Goal: Use online tool/utility

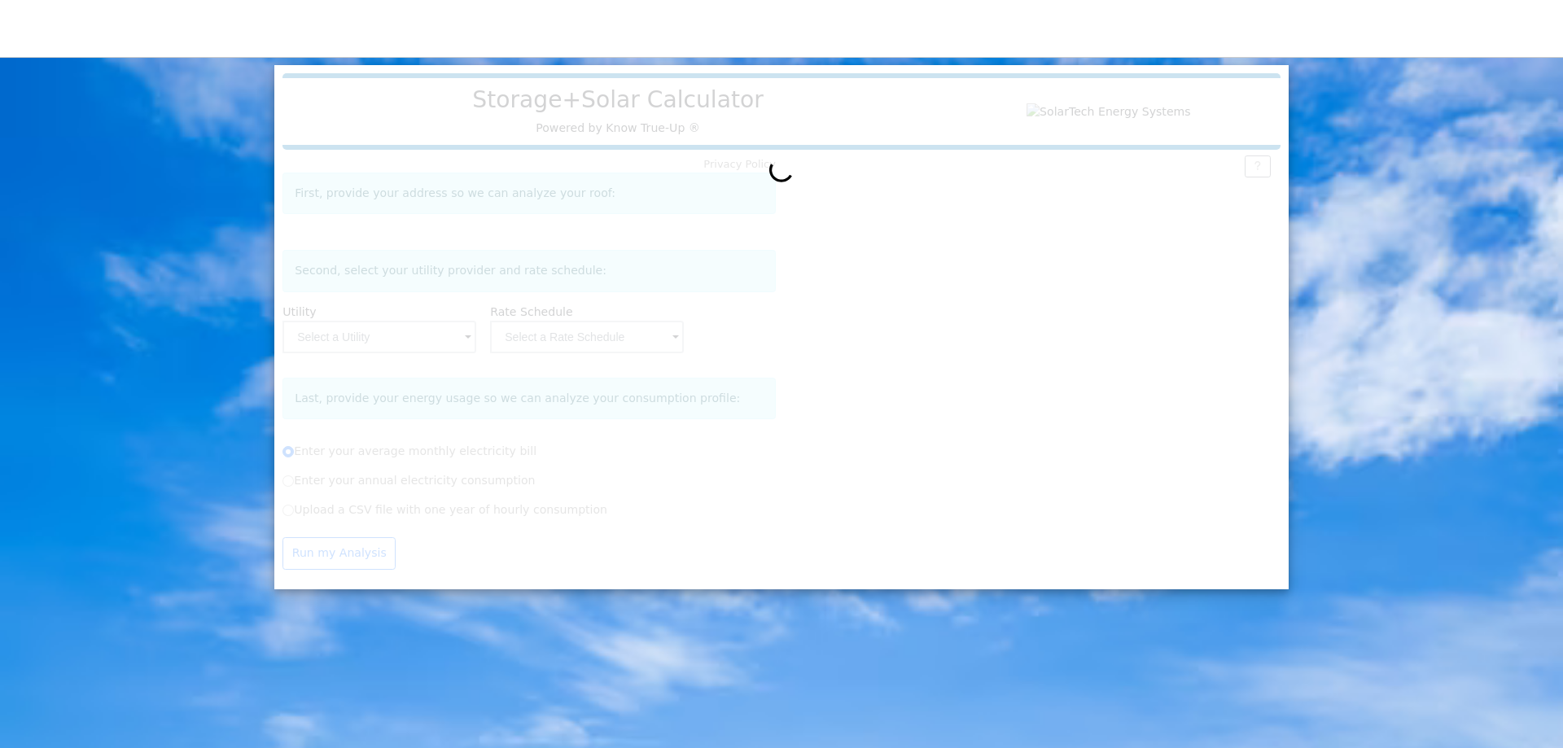
radio input "true"
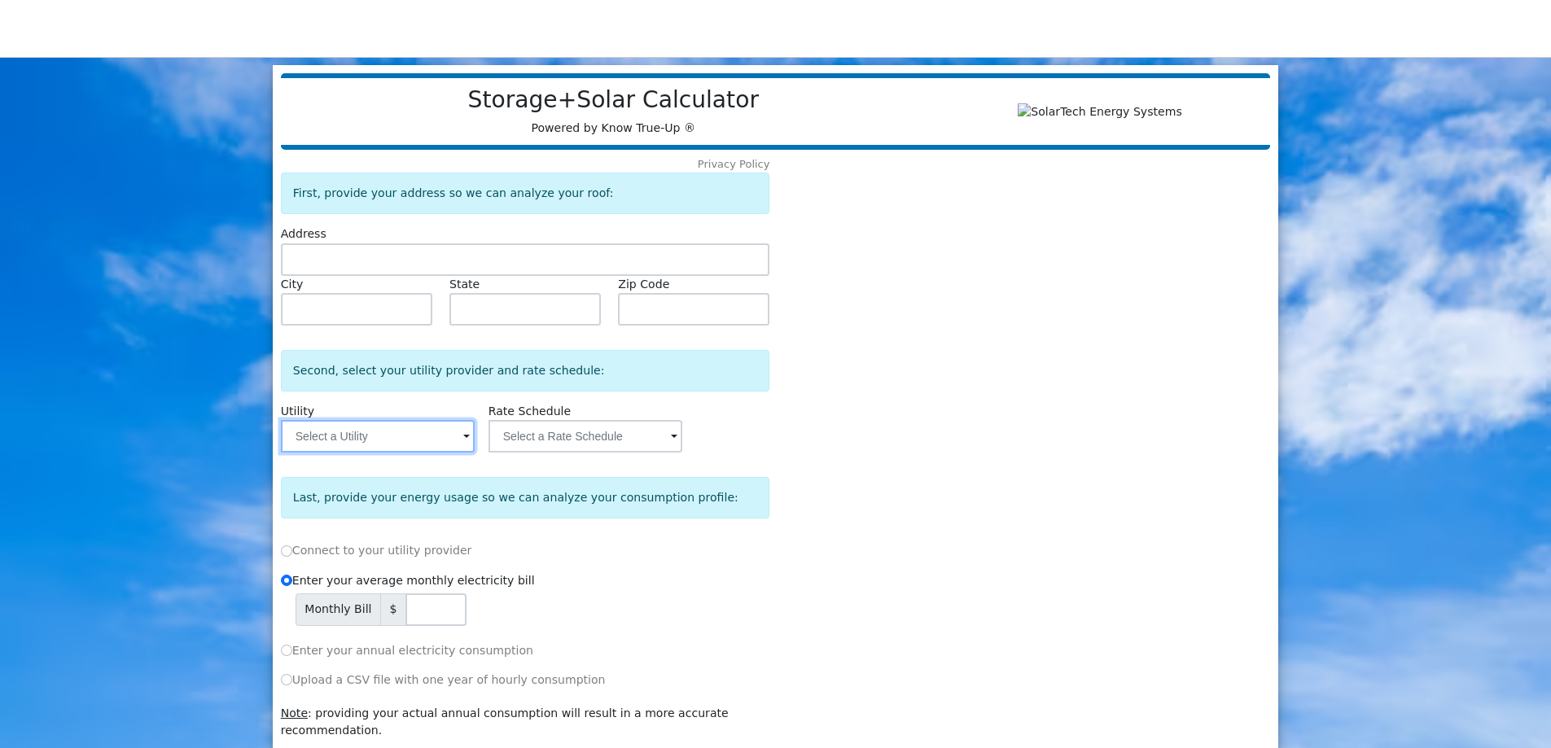
click at [460, 445] on input "text" at bounding box center [378, 436] width 194 height 33
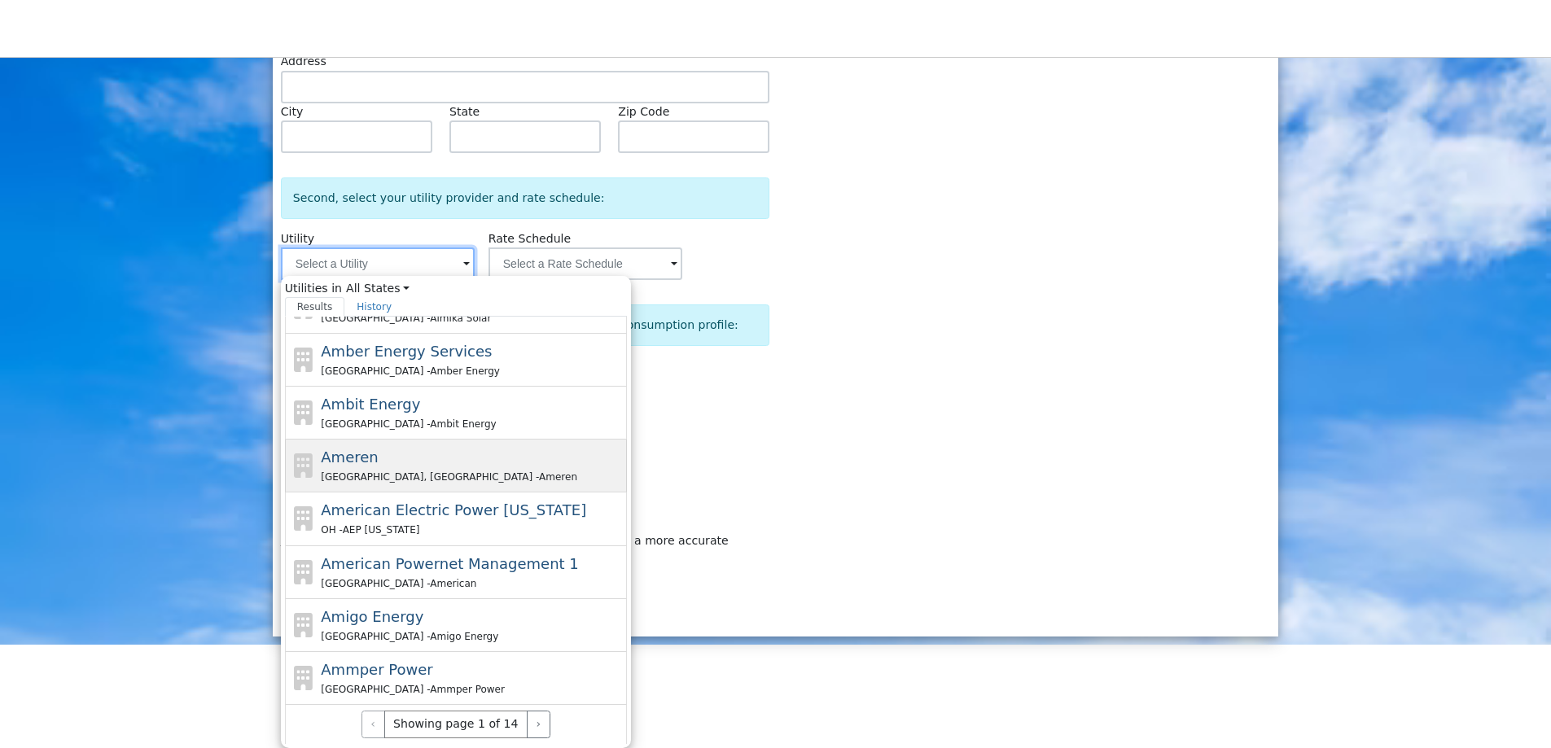
scroll to position [179, 0]
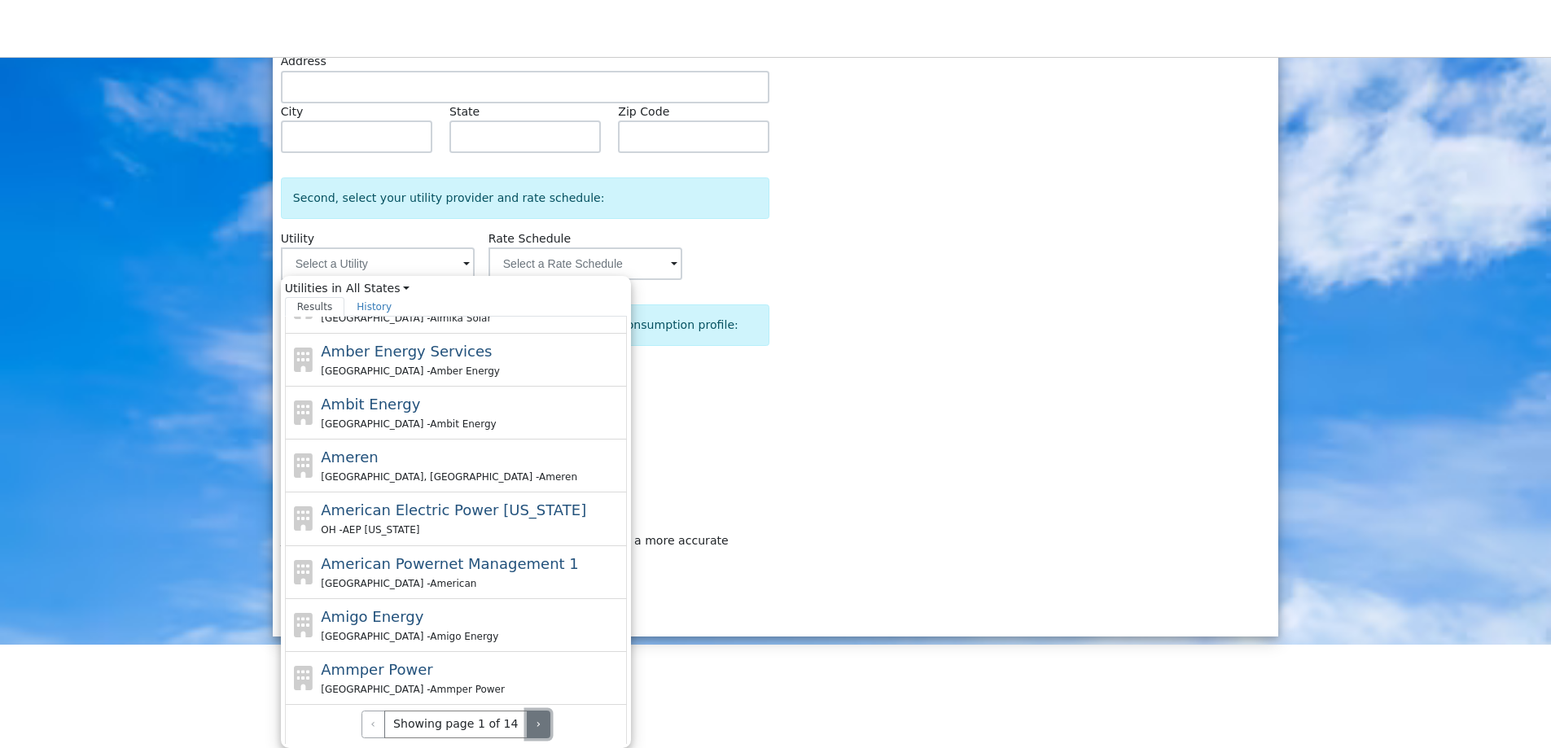
click at [527, 728] on button "›" at bounding box center [539, 725] width 24 height 28
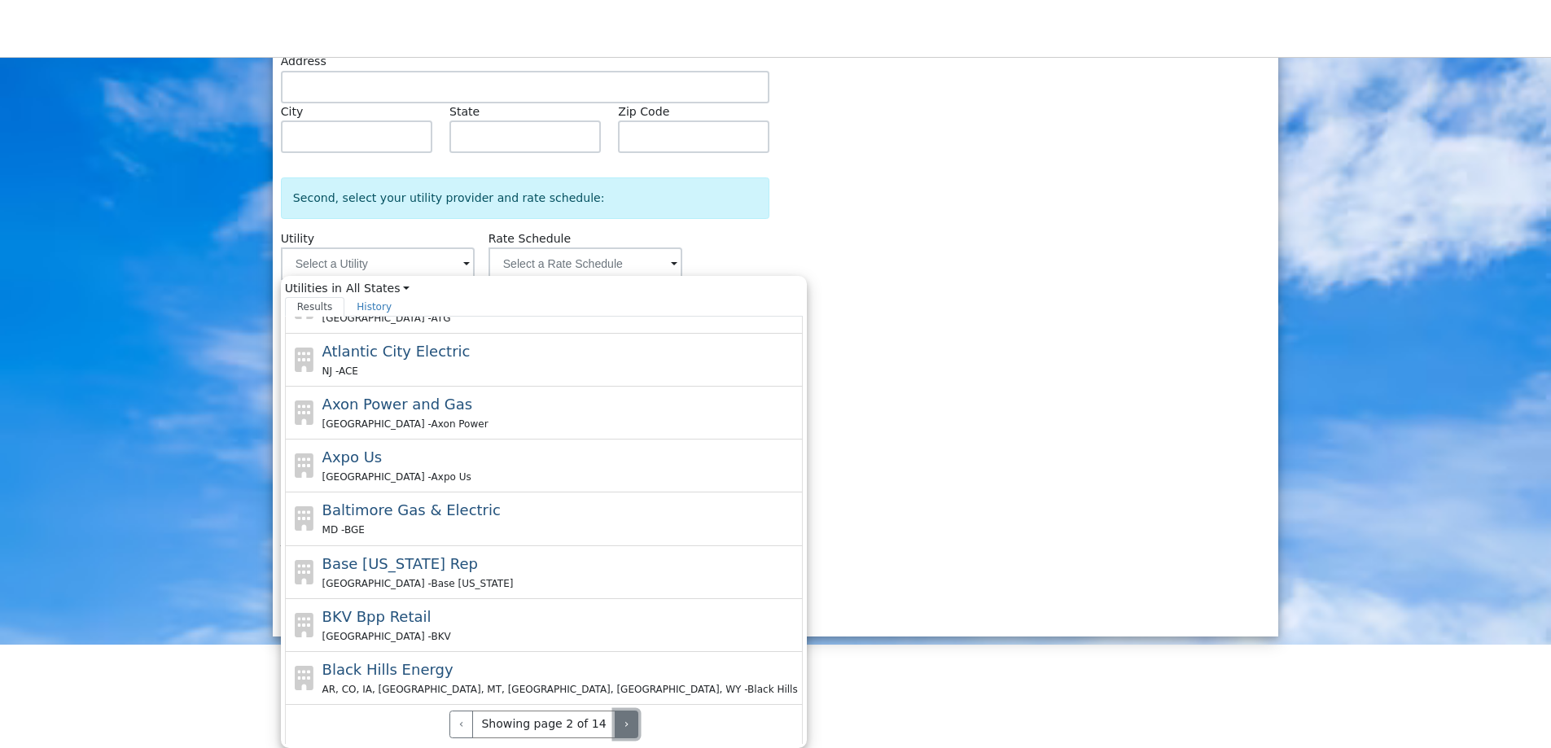
click at [615, 728] on button "›" at bounding box center [627, 725] width 24 height 28
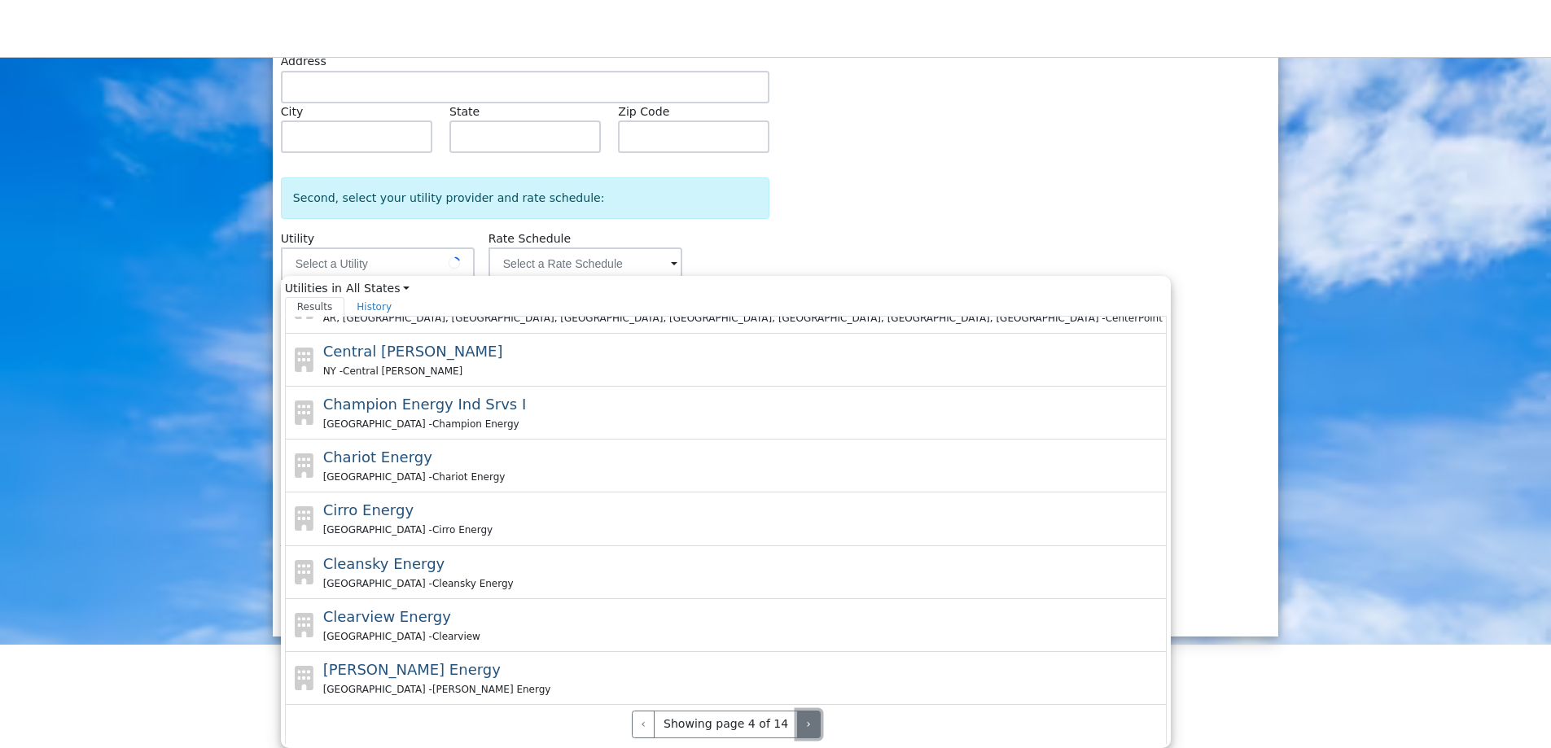
click at [797, 728] on button "›" at bounding box center [809, 725] width 24 height 28
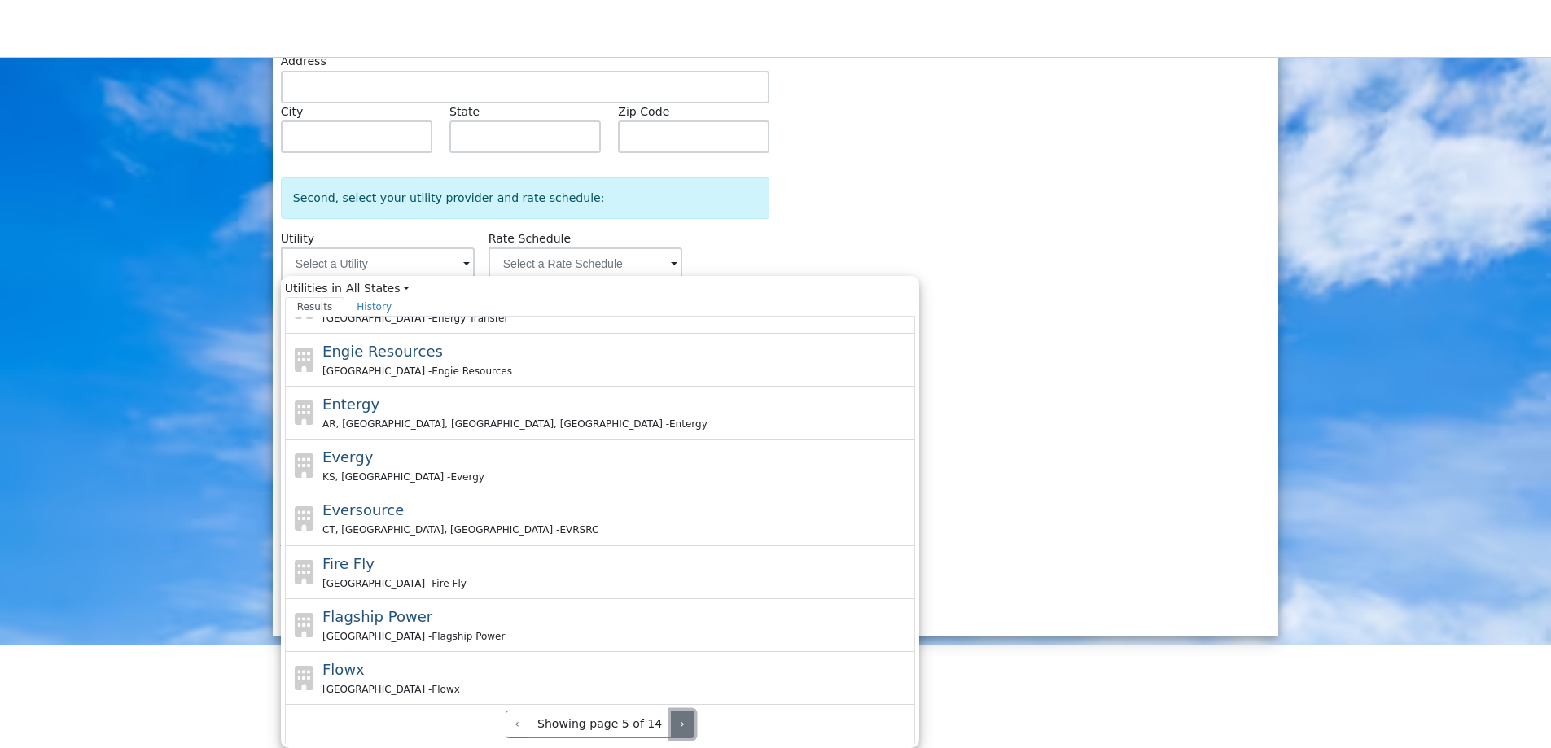
click at [671, 728] on button "›" at bounding box center [683, 725] width 24 height 28
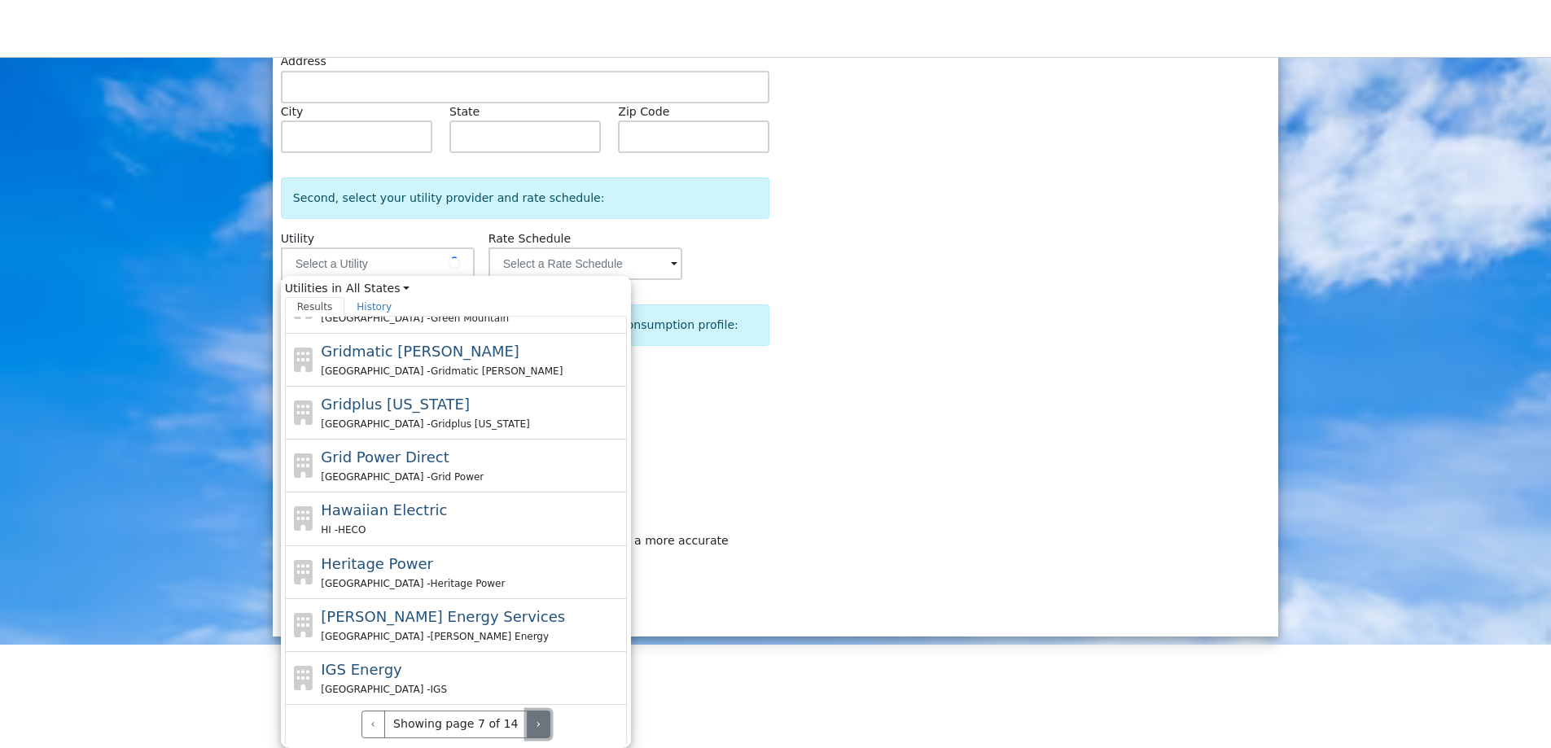
click at [527, 728] on button "›" at bounding box center [539, 725] width 24 height 28
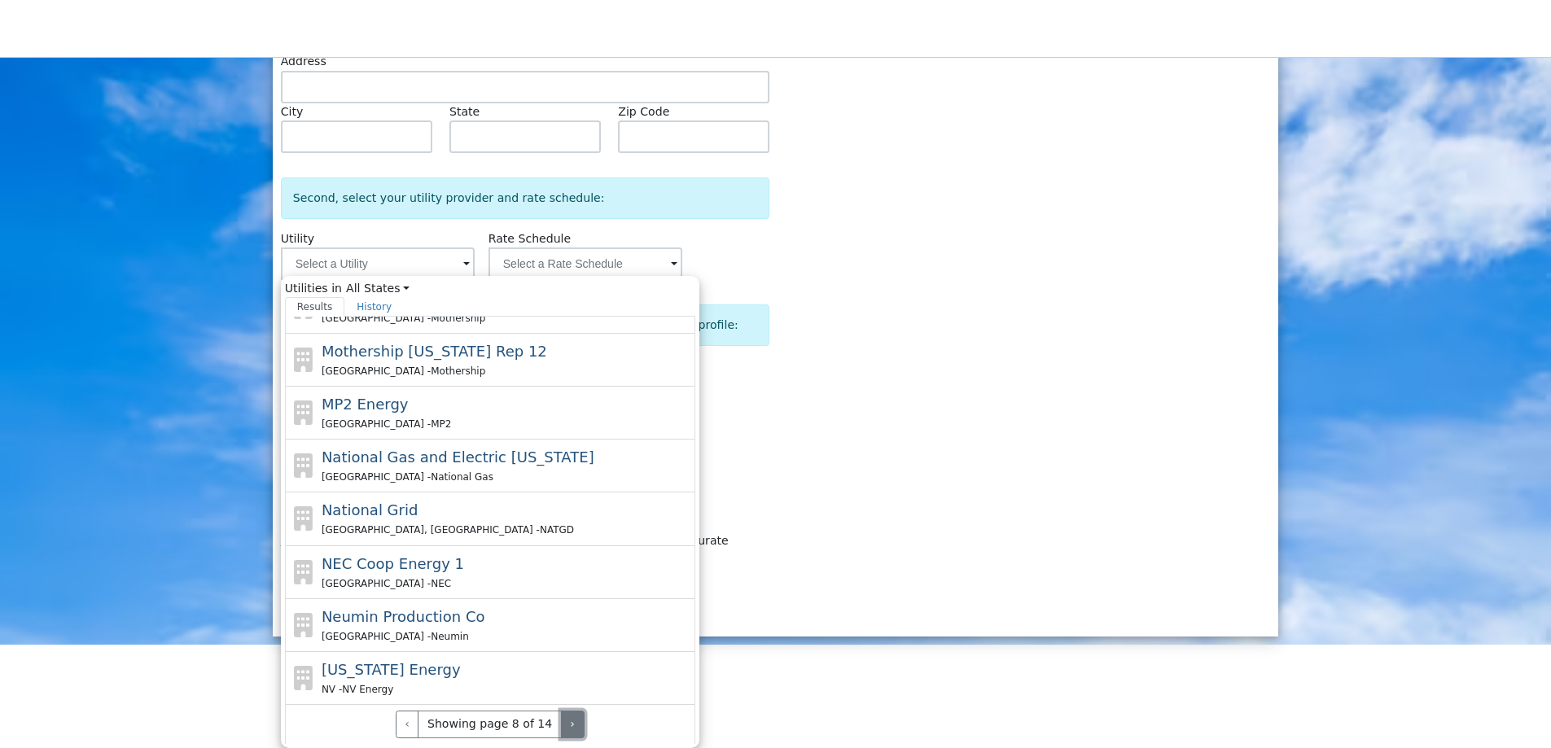
click at [561, 728] on button "›" at bounding box center [573, 725] width 24 height 28
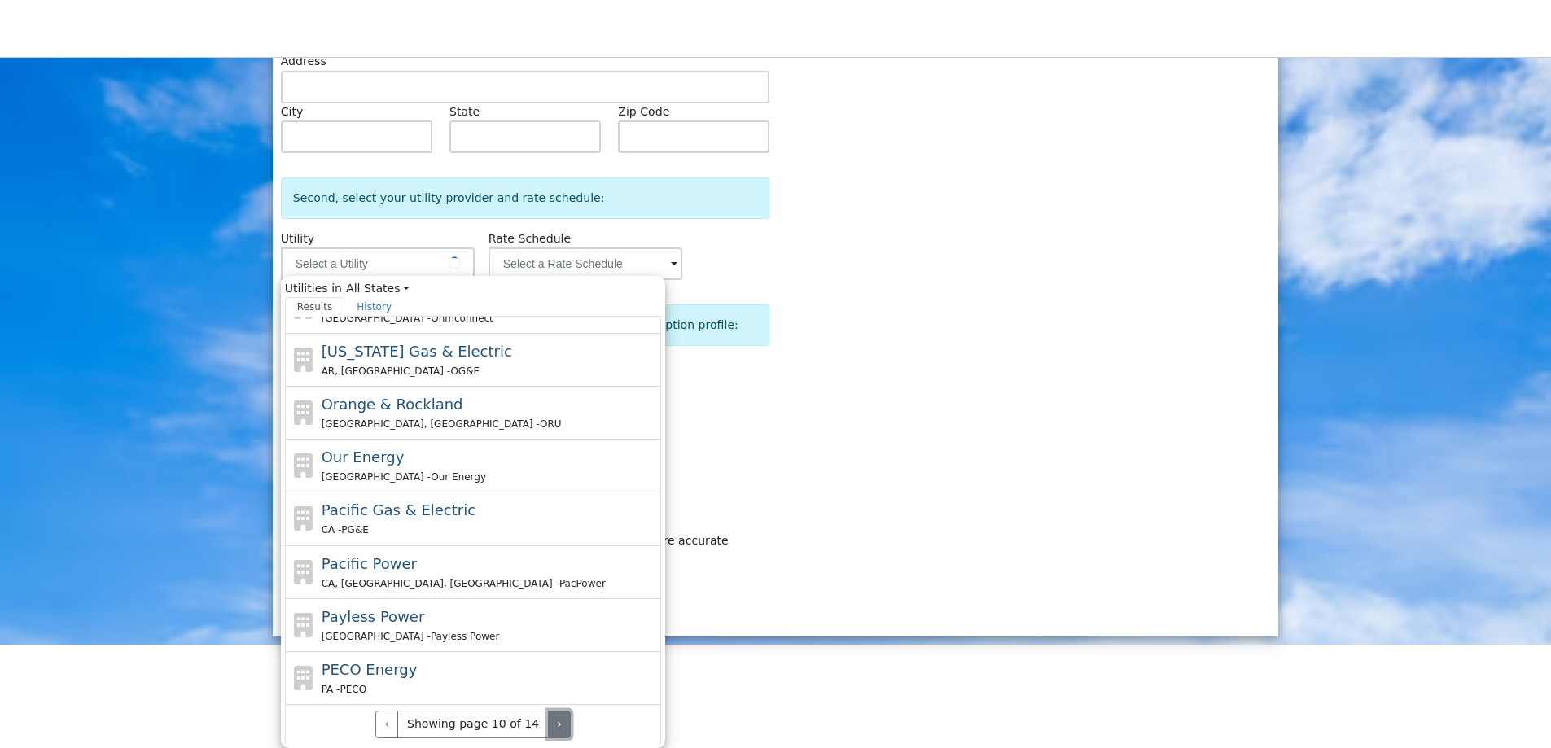
click at [548, 728] on button "›" at bounding box center [560, 725] width 24 height 28
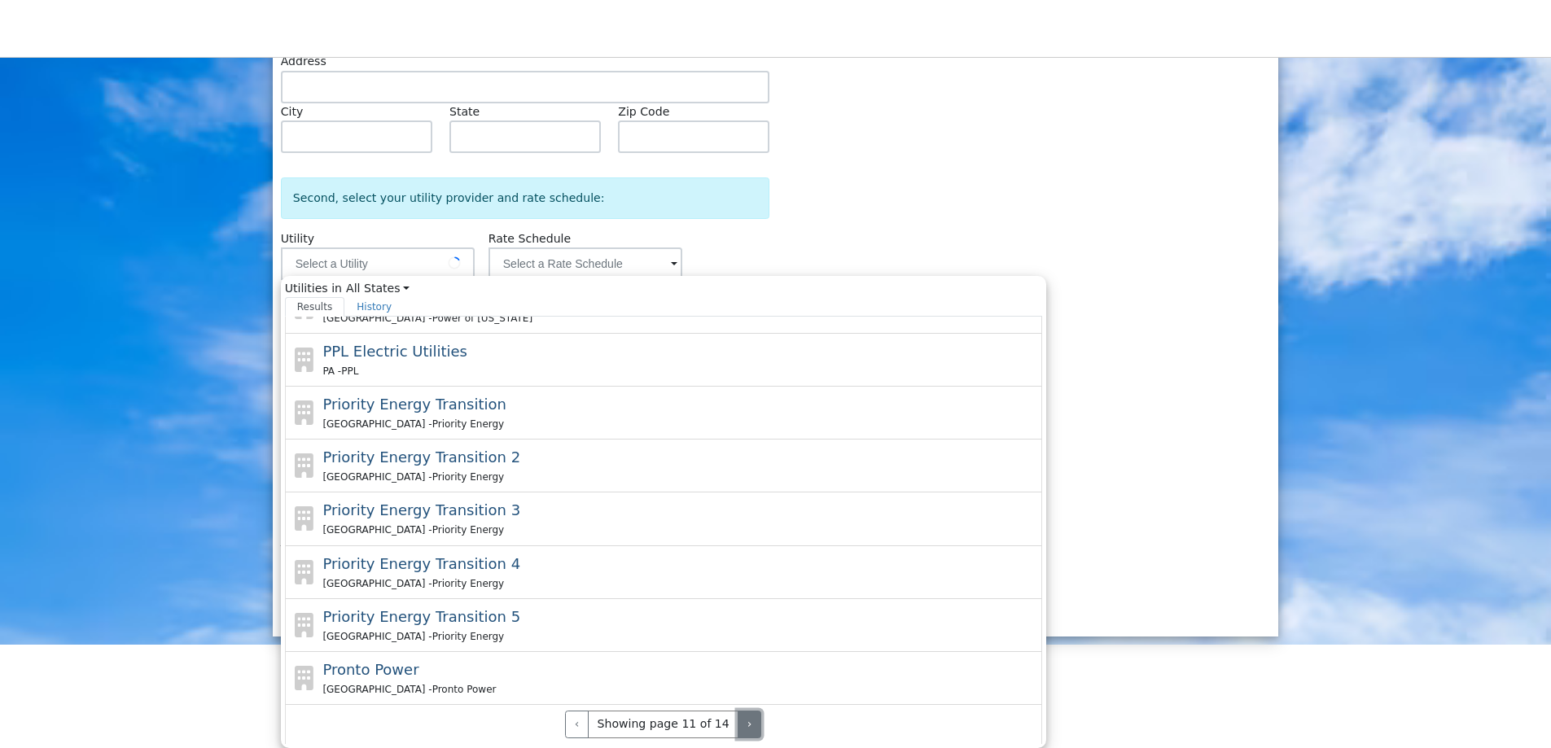
click at [738, 728] on button "›" at bounding box center [750, 725] width 24 height 28
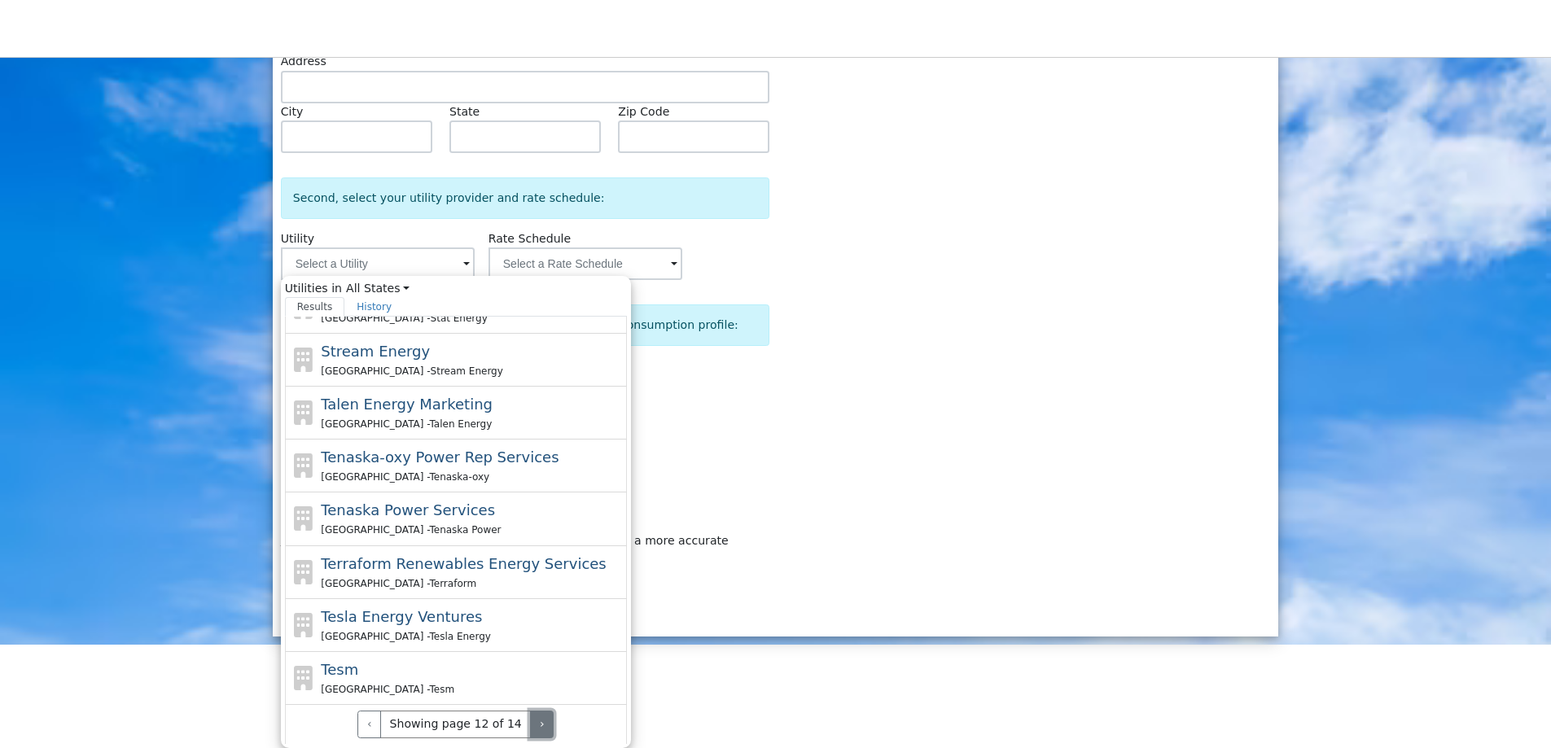
click at [530, 728] on button "›" at bounding box center [542, 725] width 24 height 28
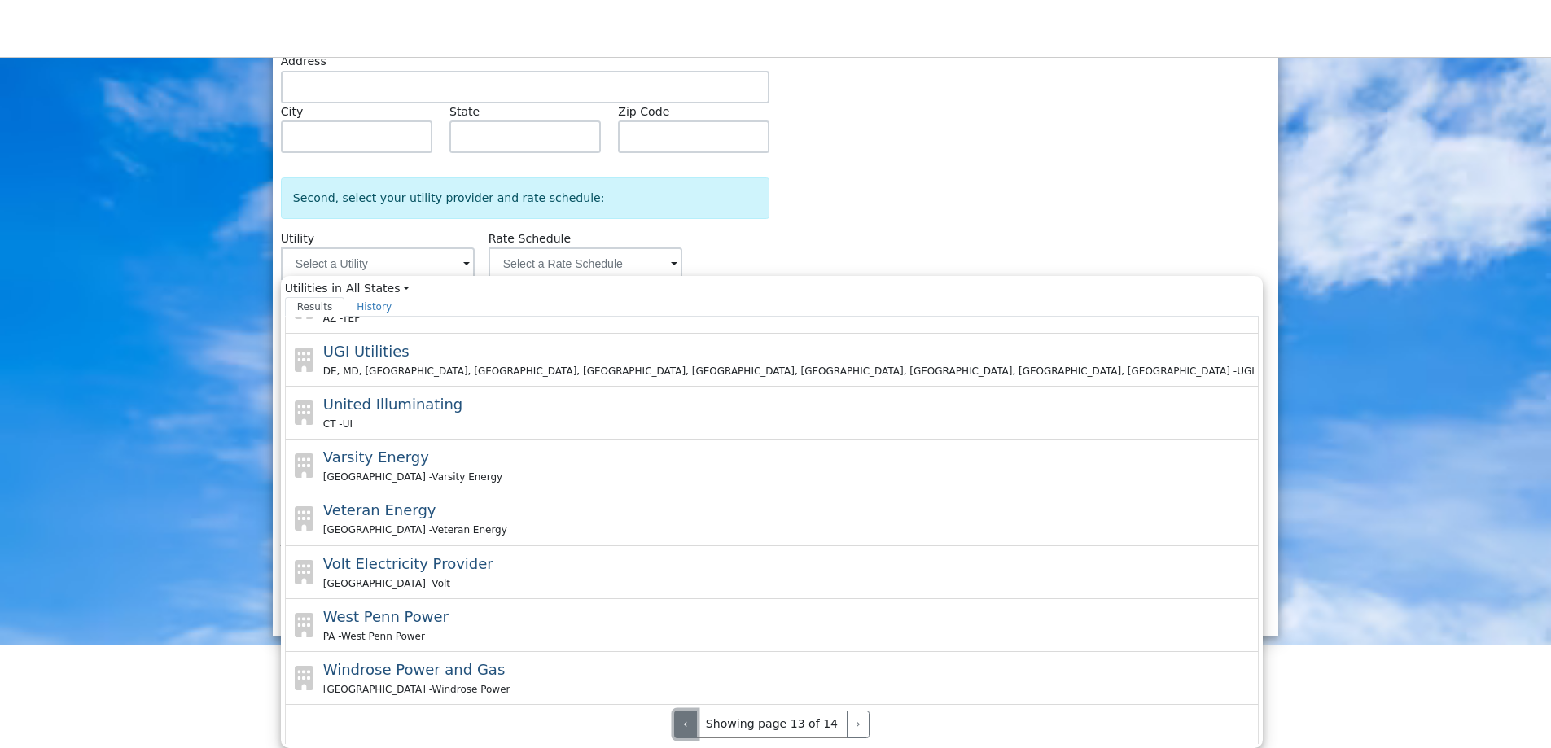
click at [674, 725] on button "‹" at bounding box center [686, 725] width 24 height 28
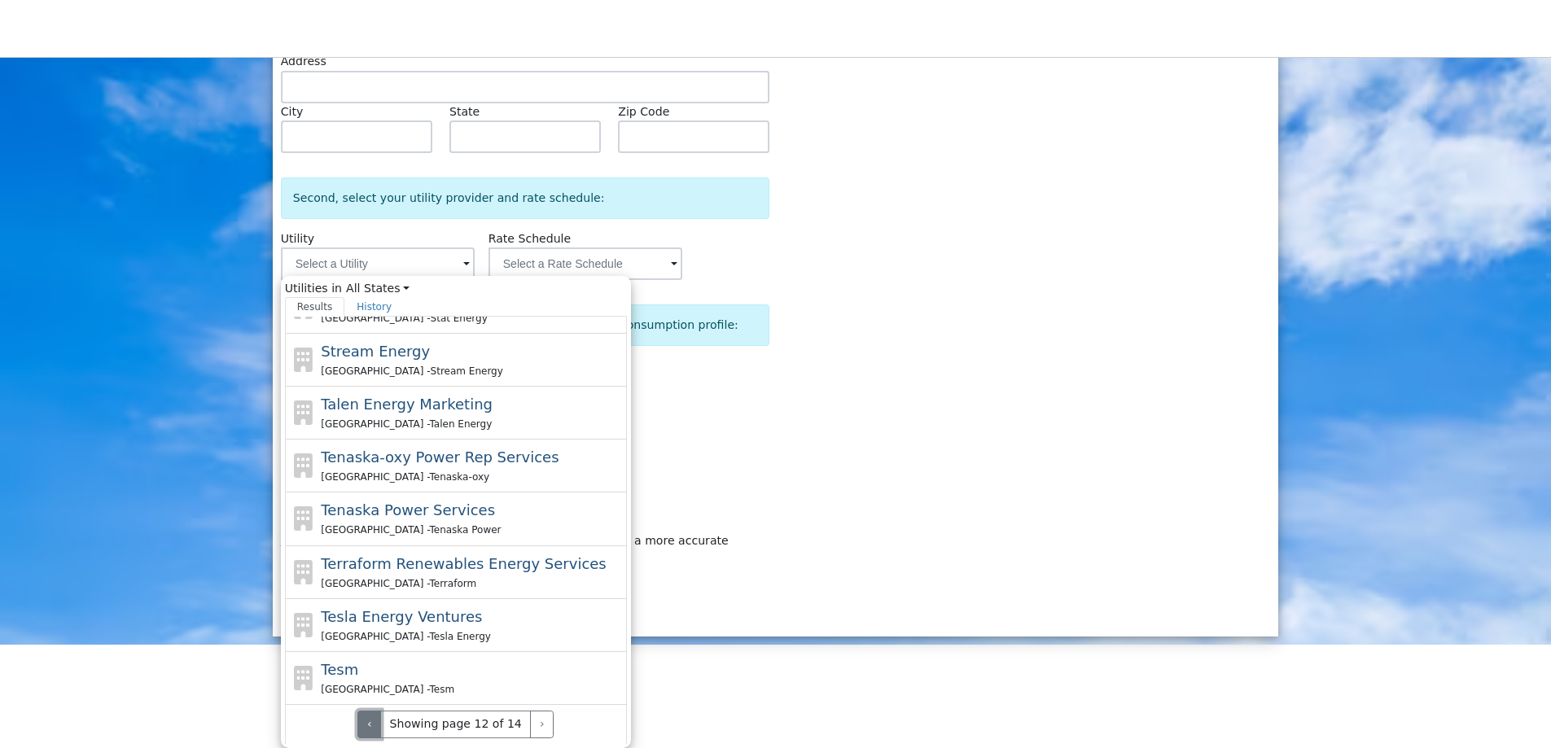
click at [381, 725] on button "‹" at bounding box center [369, 725] width 24 height 28
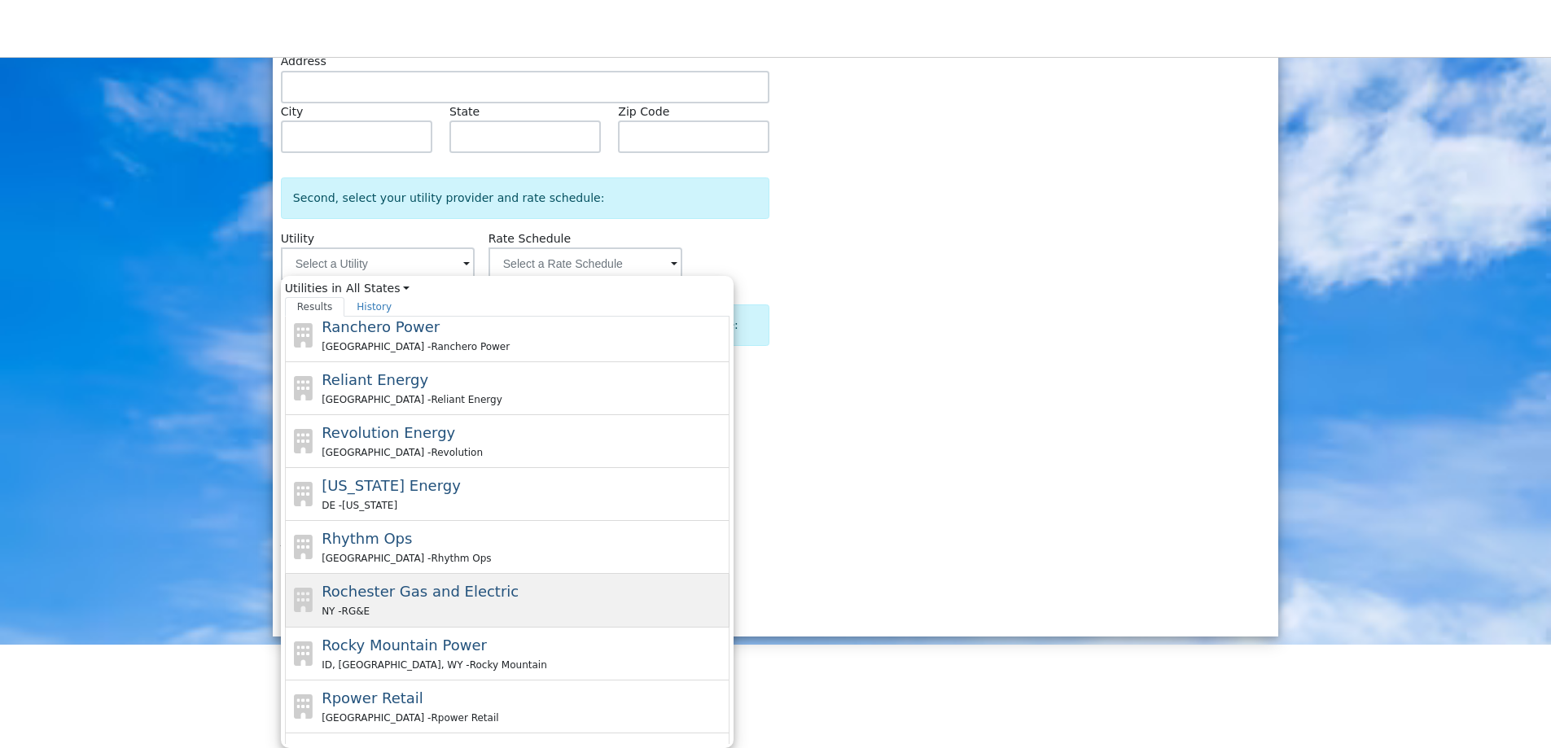
scroll to position [457, 0]
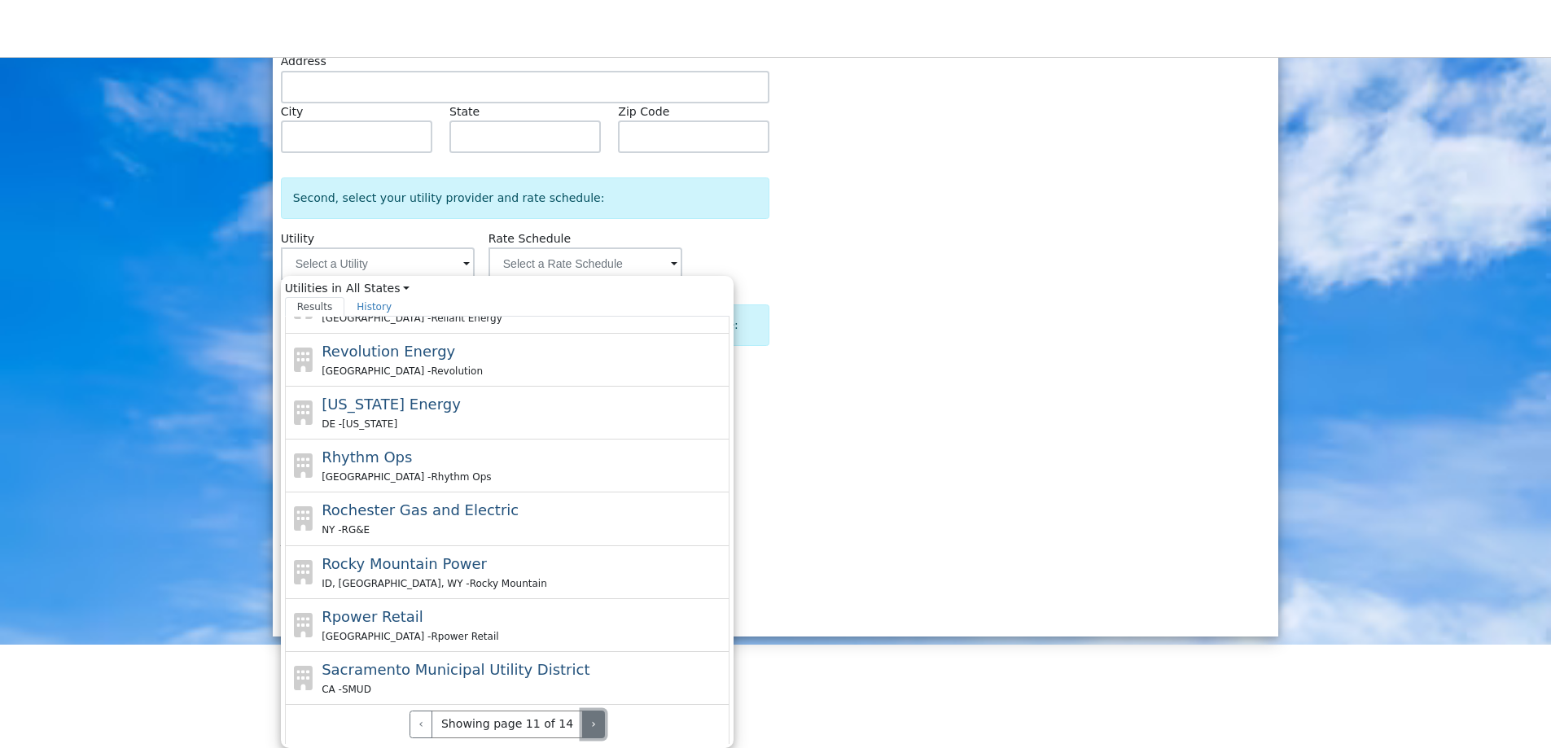
click at [582, 721] on button "›" at bounding box center [594, 725] width 24 height 28
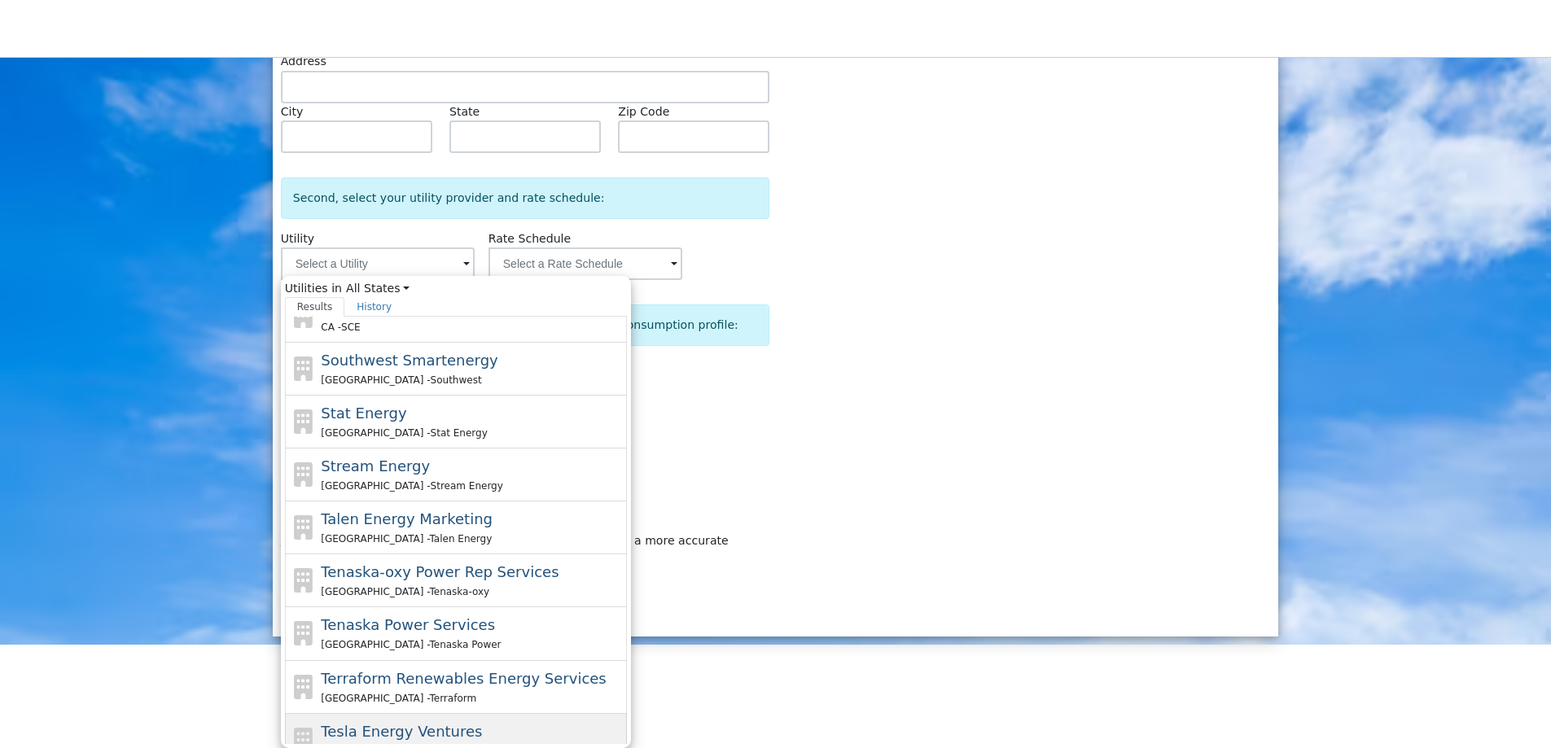
scroll to position [0, 0]
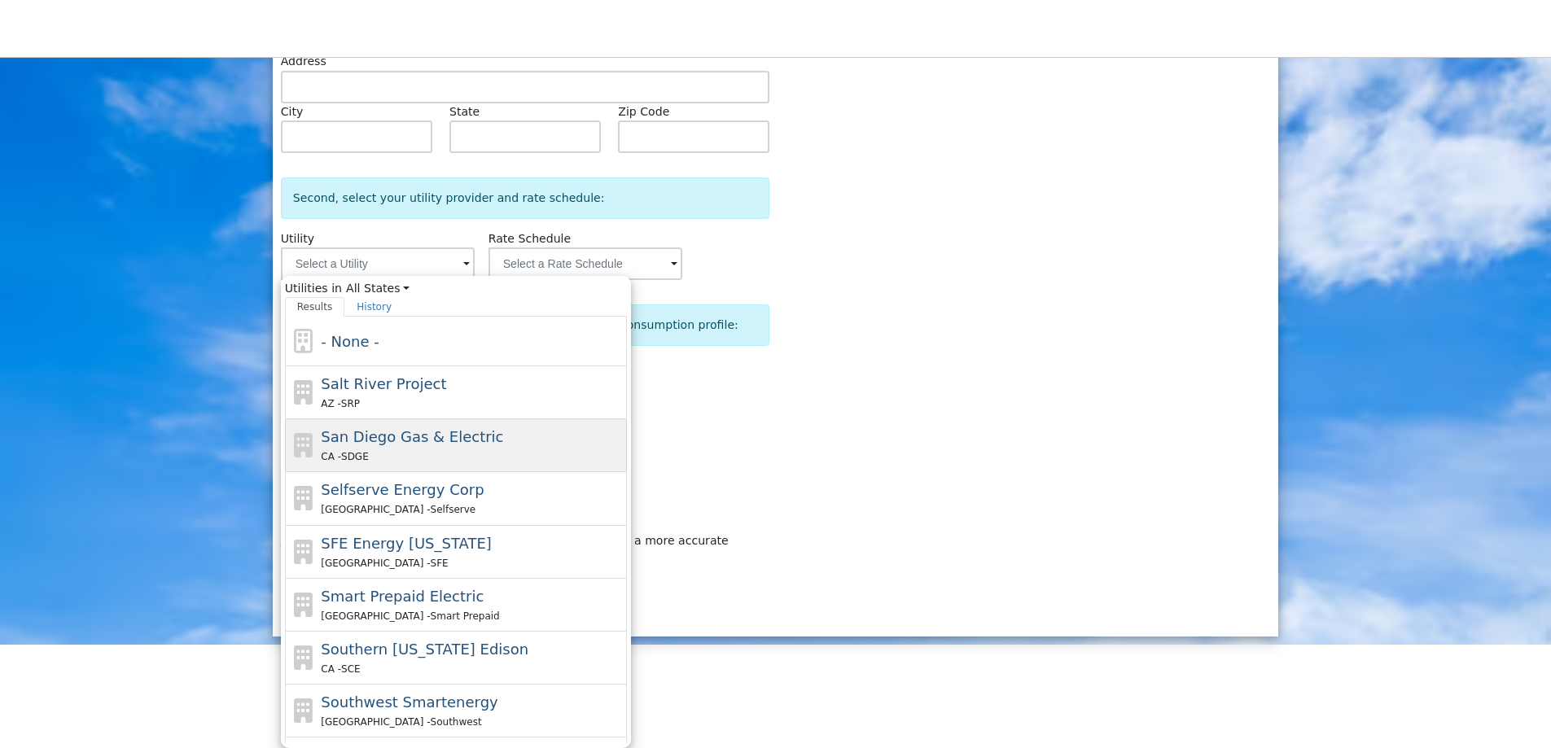
click at [480, 453] on div "CA - SDGE" at bounding box center [472, 456] width 302 height 17
type input "San Diego Gas & Electric"
type input "Fixed Rate"
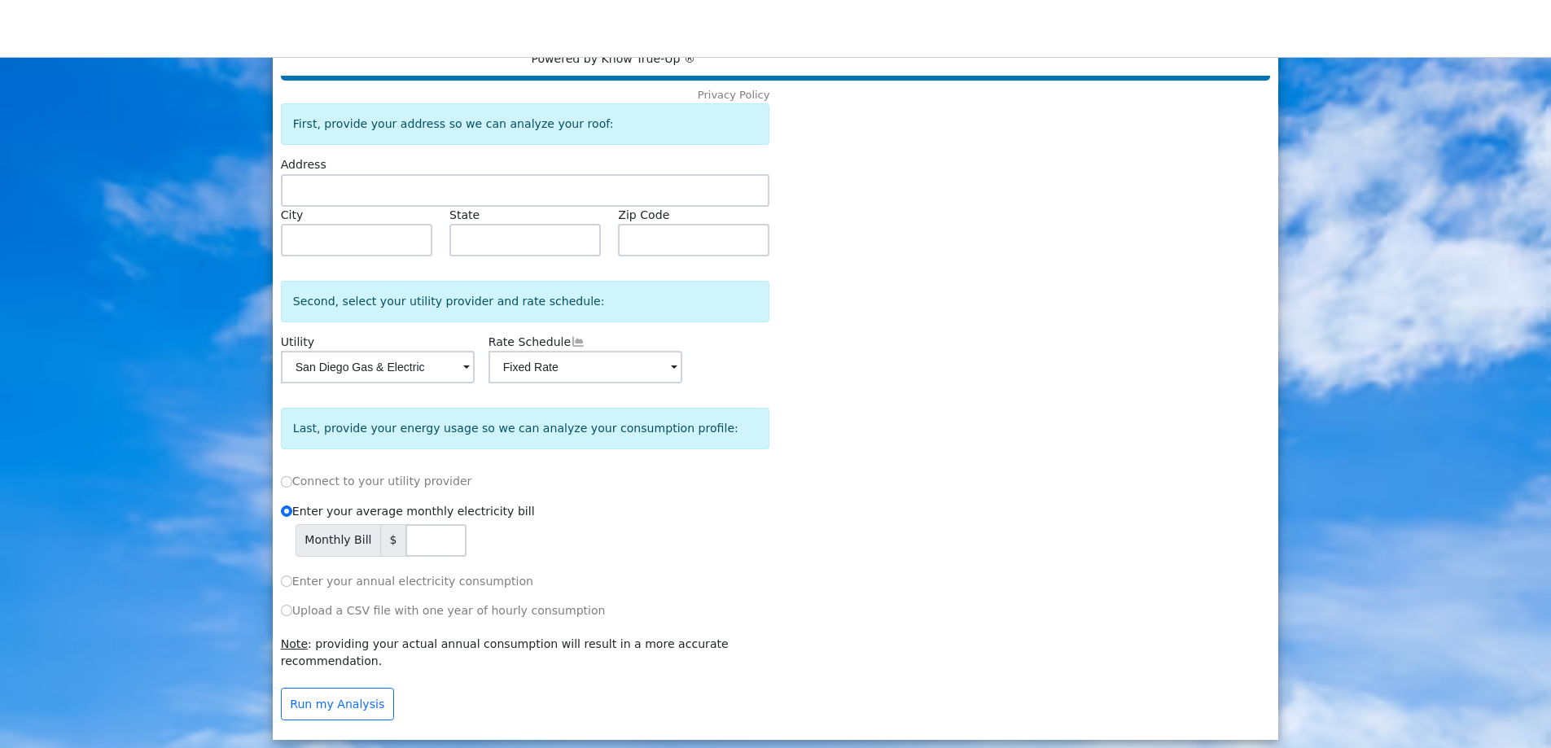
scroll to position [59, 0]
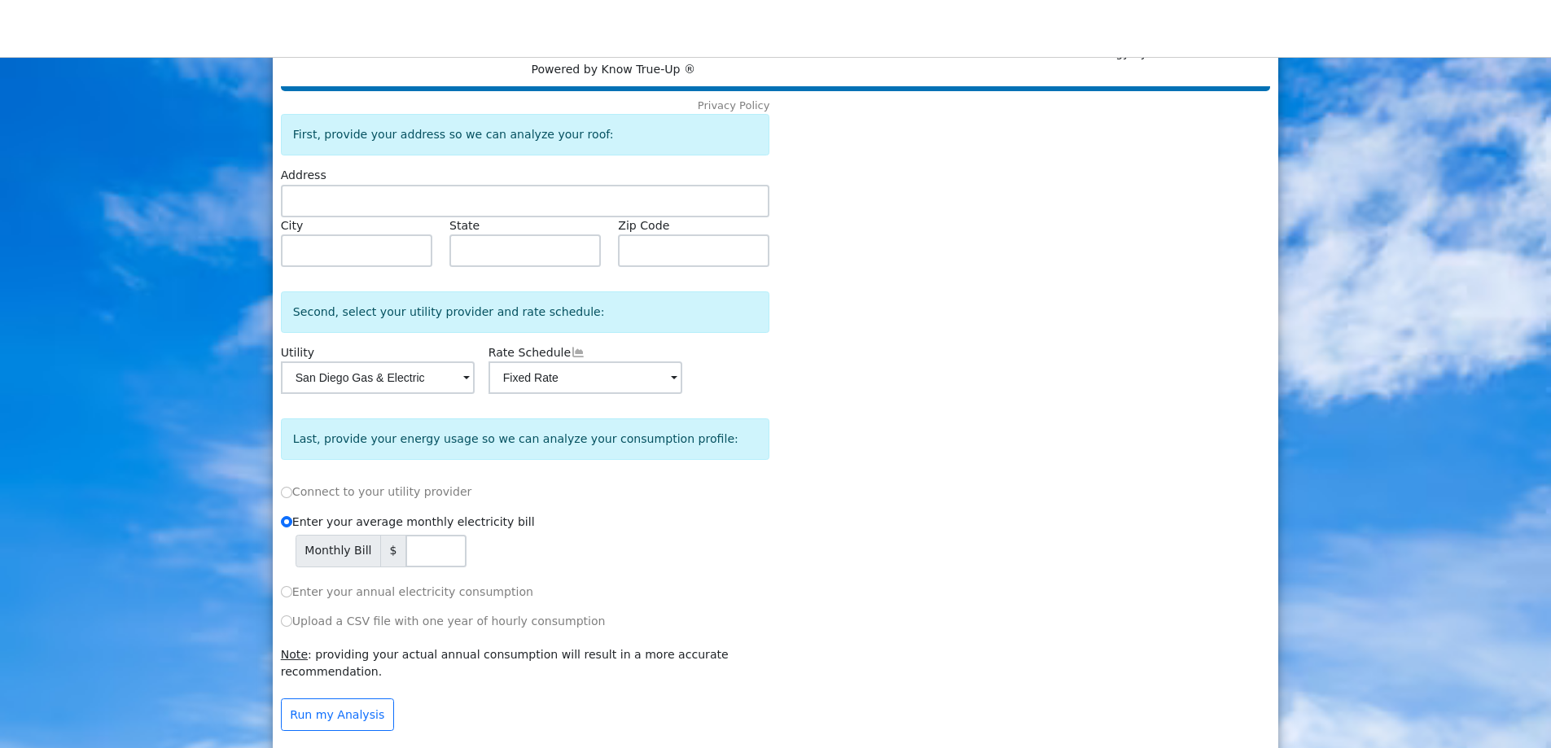
click at [470, 388] on span at bounding box center [466, 379] width 7 height 19
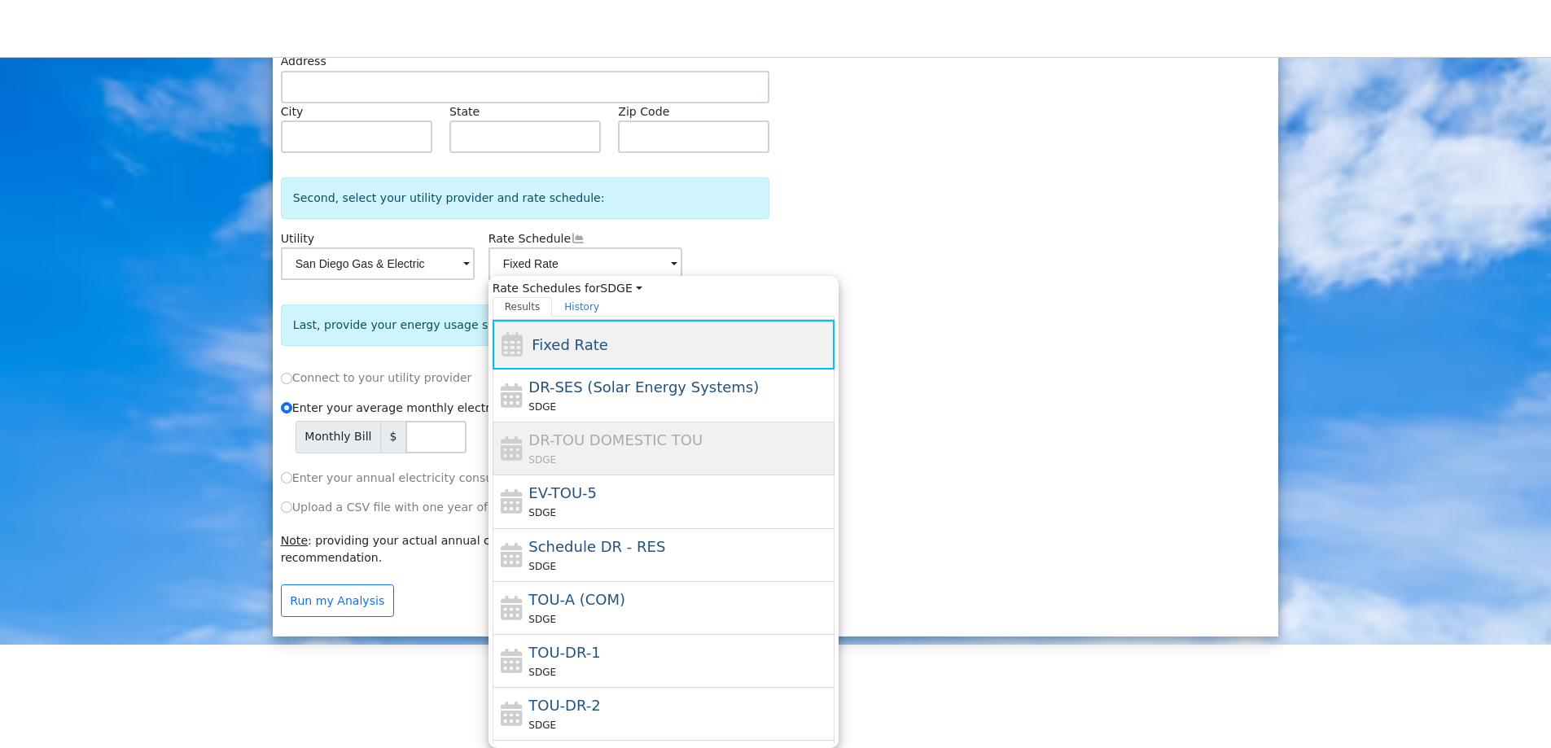
scroll to position [72, 0]
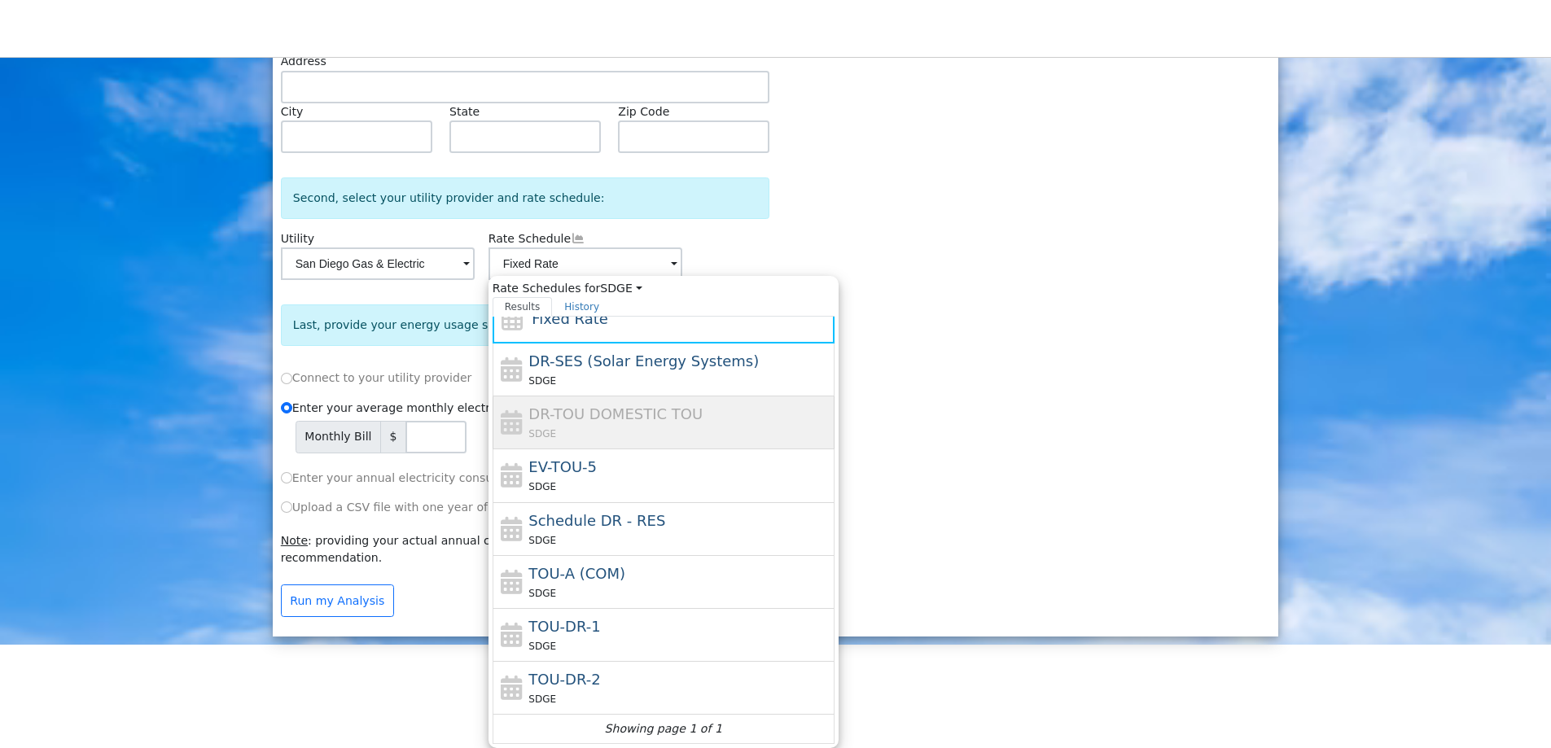
click at [1008, 331] on div at bounding box center [1061, 306] width 412 height 646
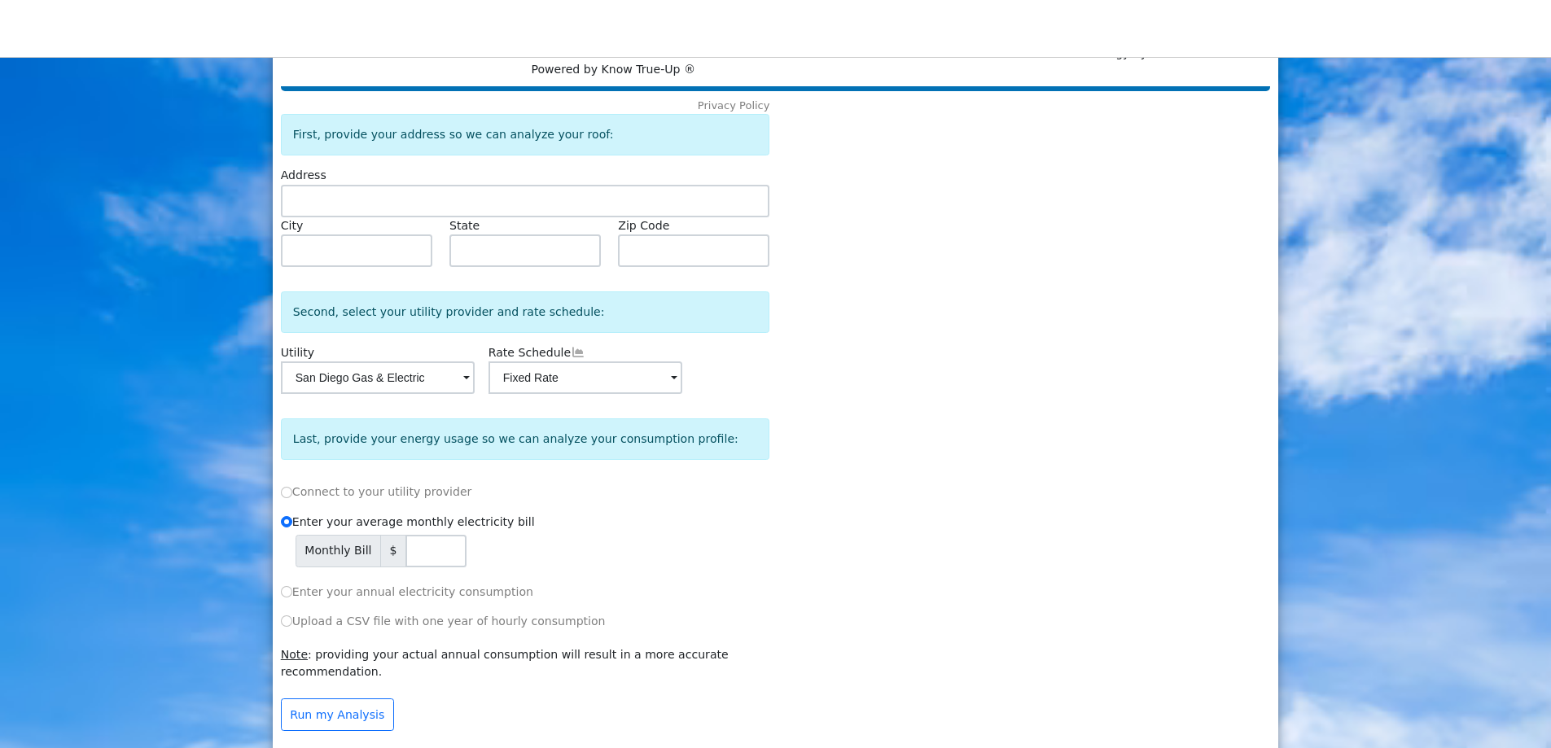
scroll to position [0, 0]
